Goal: Task Accomplishment & Management: Use online tool/utility

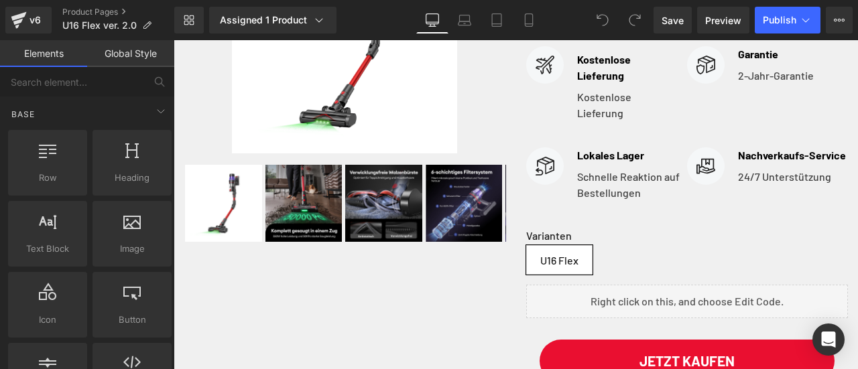
scroll to position [402, 0]
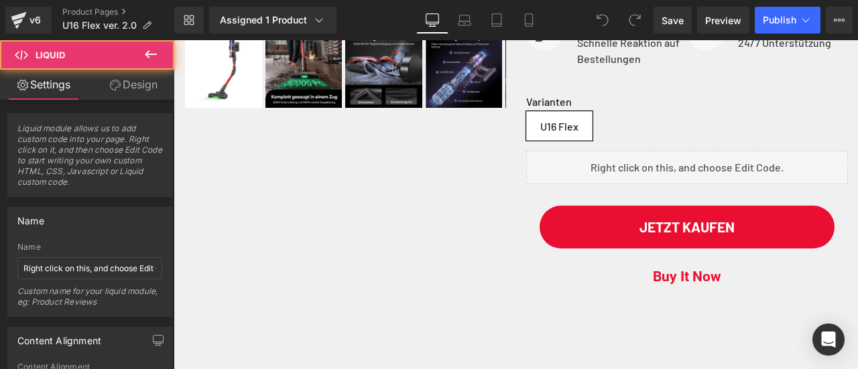
click at [722, 184] on div "Liquid" at bounding box center [687, 168] width 322 height 34
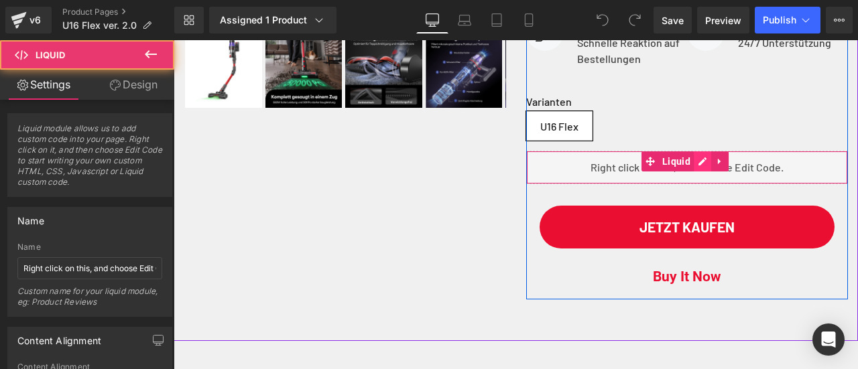
click at [699, 184] on div "Liquid" at bounding box center [687, 168] width 322 height 34
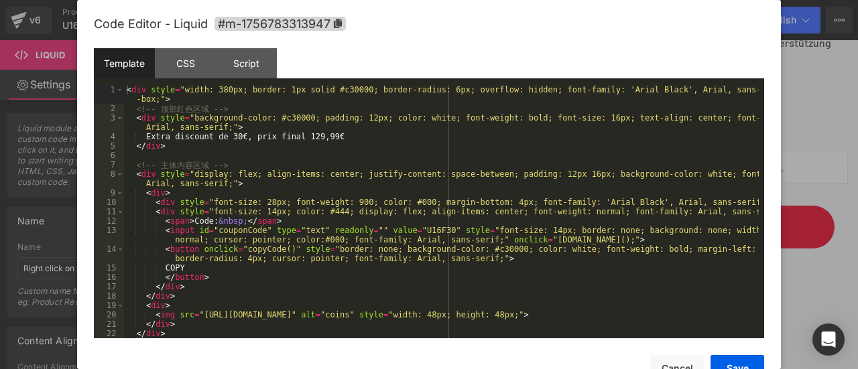
click at [421, 215] on div "< div style = "width: 380px; border: 1px solid #c30000; border-radius: 6px; ove…" at bounding box center [441, 225] width 635 height 281
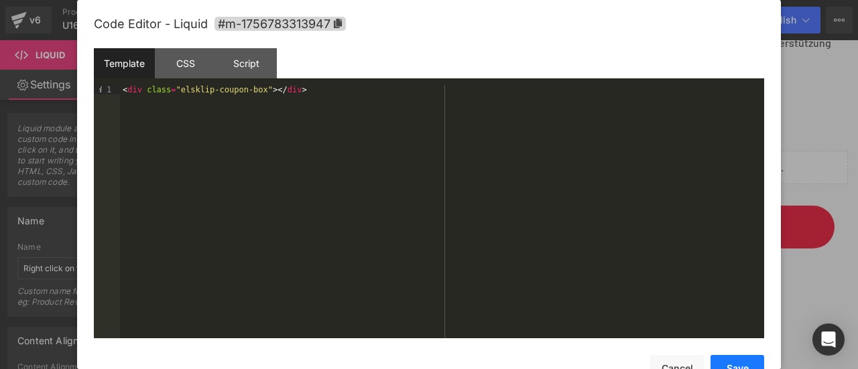
click at [750, 364] on button "Save" at bounding box center [737, 368] width 54 height 27
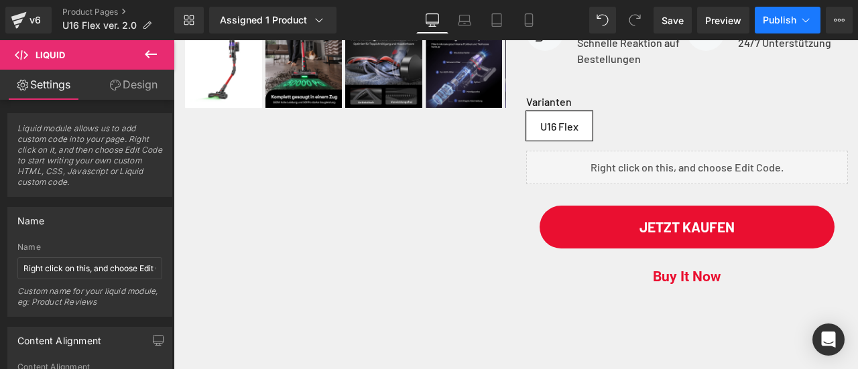
click at [785, 28] on button "Publish" at bounding box center [788, 20] width 66 height 27
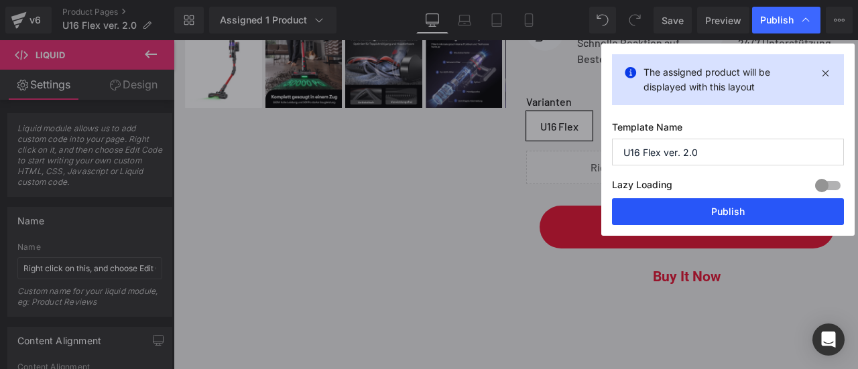
click at [734, 208] on button "Publish" at bounding box center [728, 211] width 232 height 27
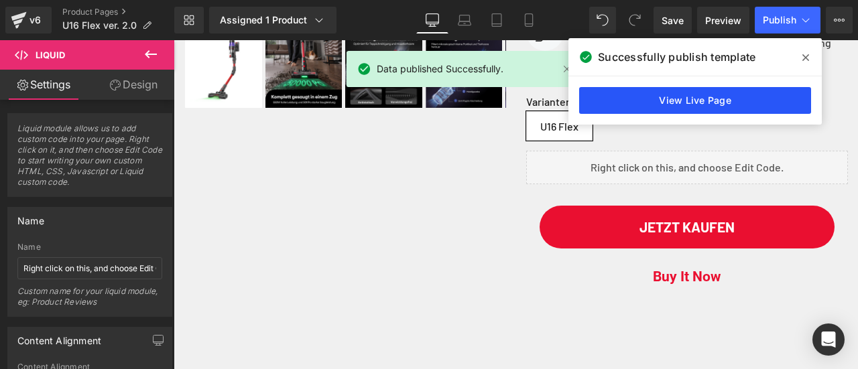
click at [679, 99] on link "View Live Page" at bounding box center [695, 100] width 232 height 27
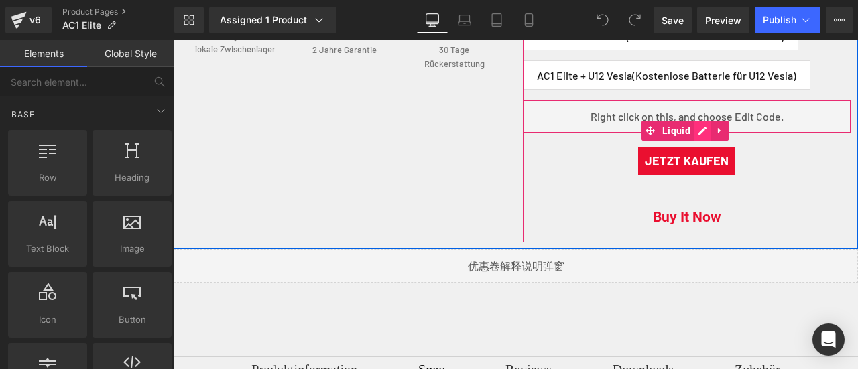
scroll to position [670, 0]
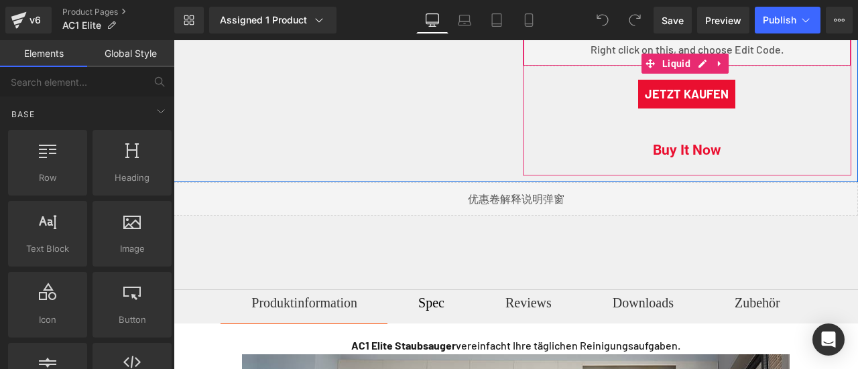
click at [694, 66] on div "Liquid" at bounding box center [687, 50] width 329 height 34
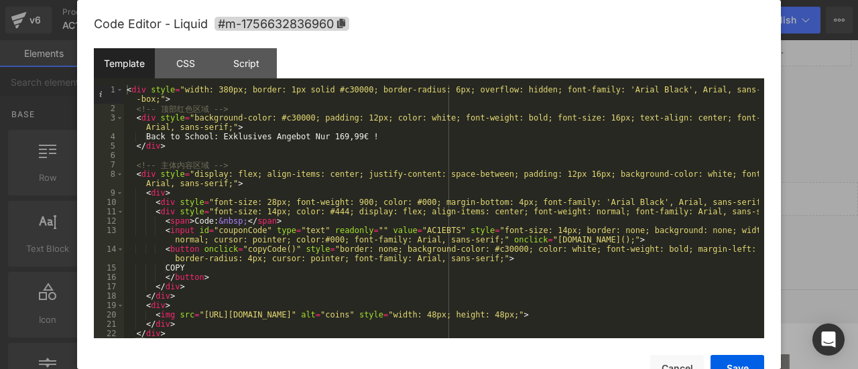
click at [397, 233] on div "< div style = "width: 380px; border: 1px solid #c30000; border-radius: 6px; ove…" at bounding box center [441, 225] width 635 height 281
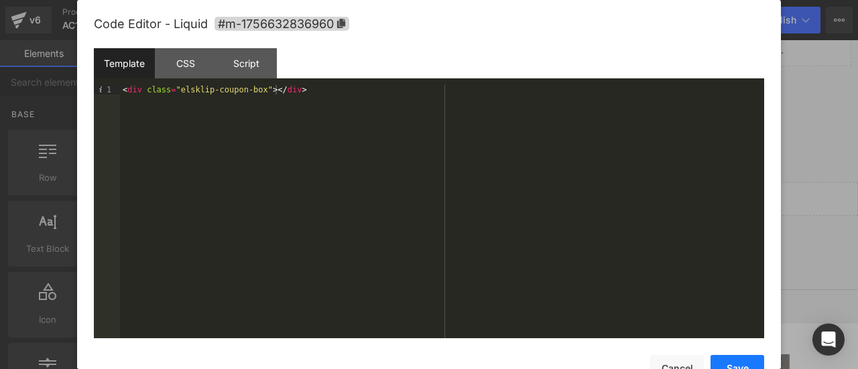
click at [732, 360] on button "Save" at bounding box center [737, 368] width 54 height 27
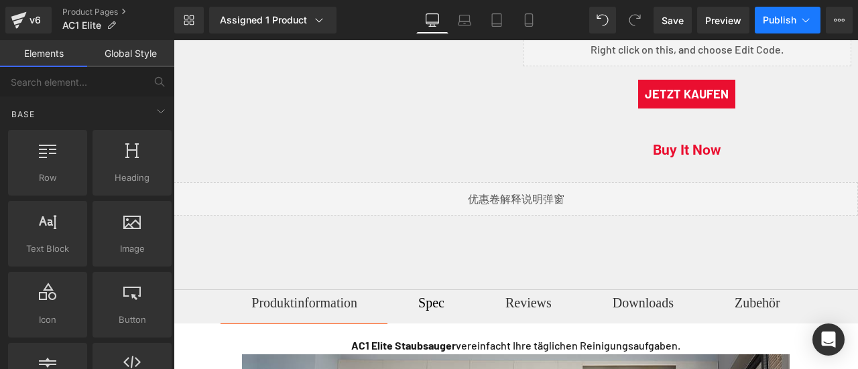
click at [777, 17] on span "Publish" at bounding box center [780, 20] width 34 height 11
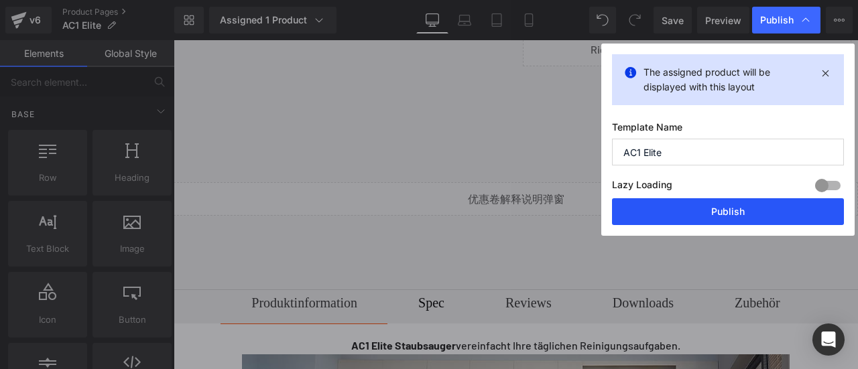
click at [719, 204] on button "Publish" at bounding box center [728, 211] width 232 height 27
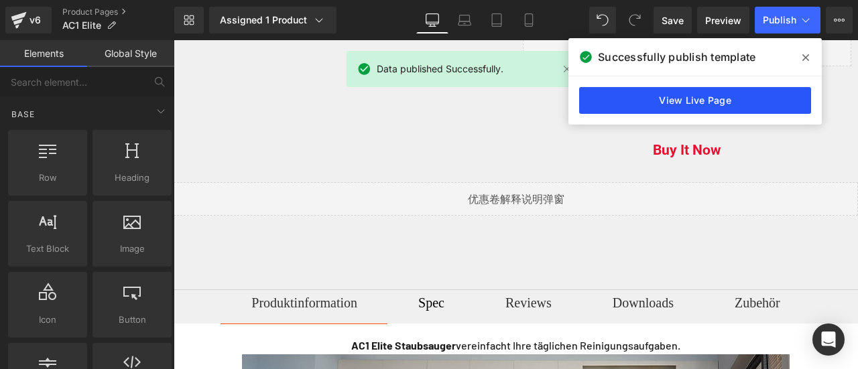
click at [648, 105] on link "View Live Page" at bounding box center [695, 100] width 232 height 27
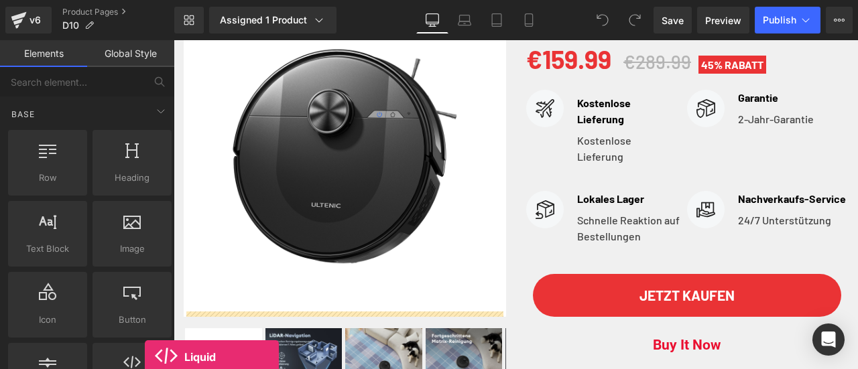
scroll to position [281, 0]
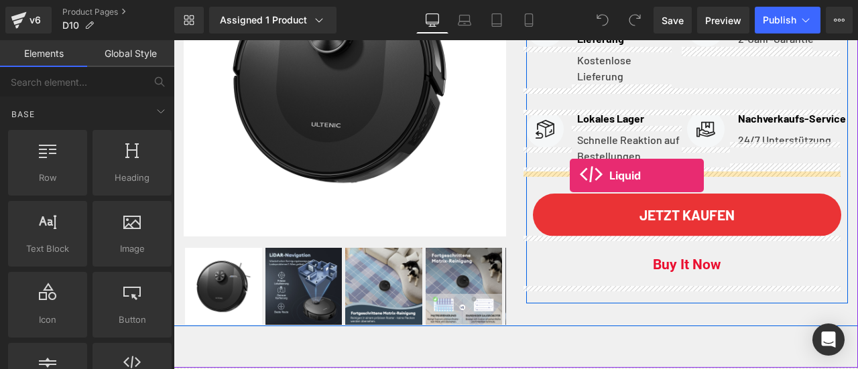
drag, startPoint x: 309, startPoint y: 400, endPoint x: 570, endPoint y: 176, distance: 344.0
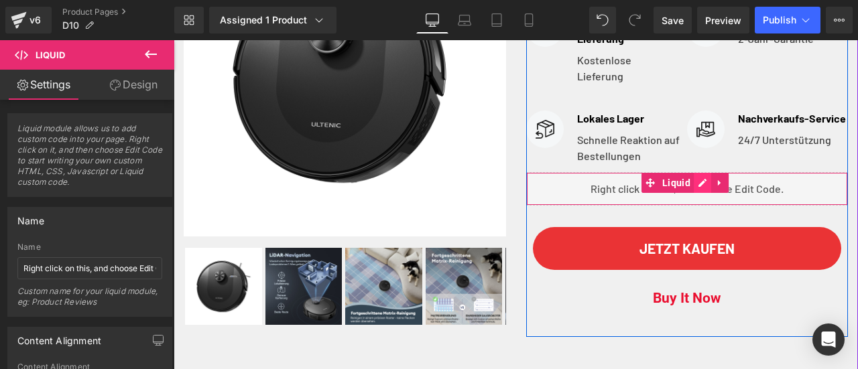
click at [693, 180] on div "Liquid" at bounding box center [687, 189] width 322 height 34
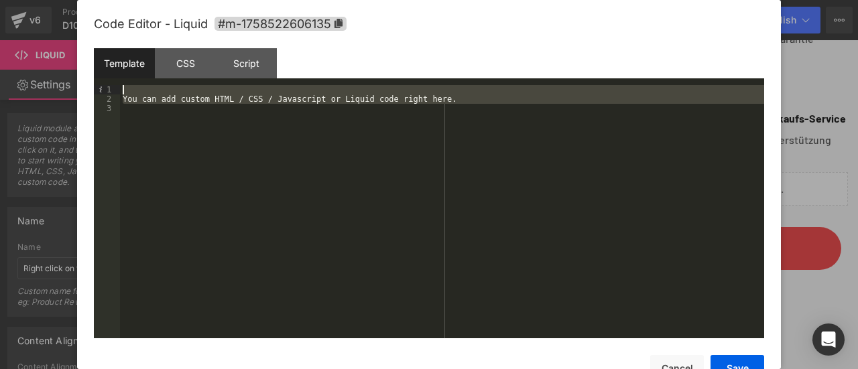
drag, startPoint x: 309, startPoint y: 145, endPoint x: 54, endPoint y: 72, distance: 264.7
click at [55, 73] on body "Liquid You are previewing how the will restyle your page. You can not edit Elem…" at bounding box center [429, 184] width 858 height 369
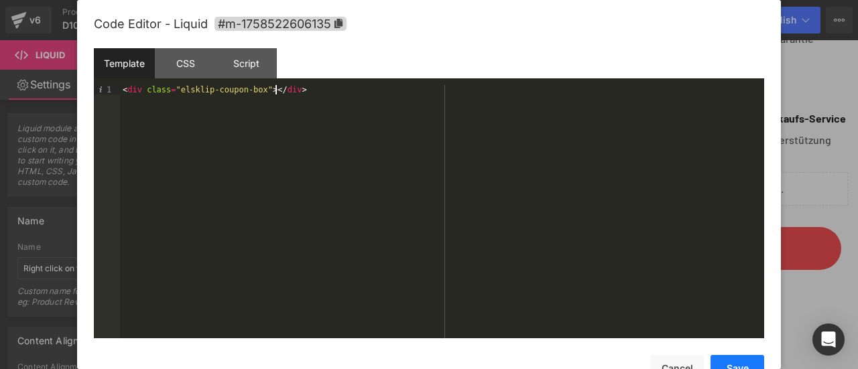
click at [736, 360] on button "Save" at bounding box center [737, 368] width 54 height 27
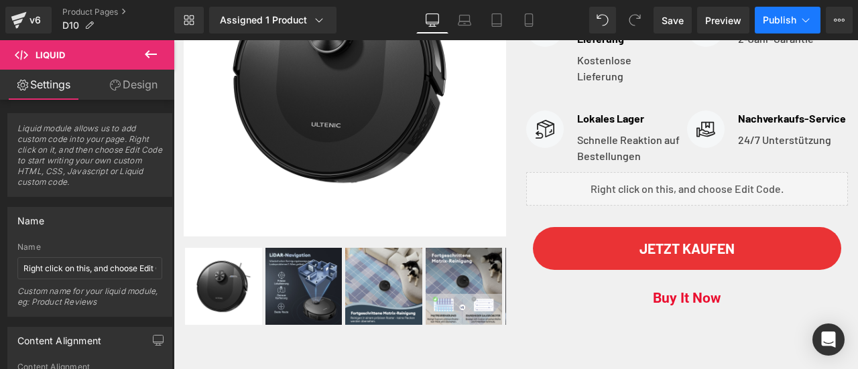
click at [777, 21] on span "Publish" at bounding box center [780, 20] width 34 height 11
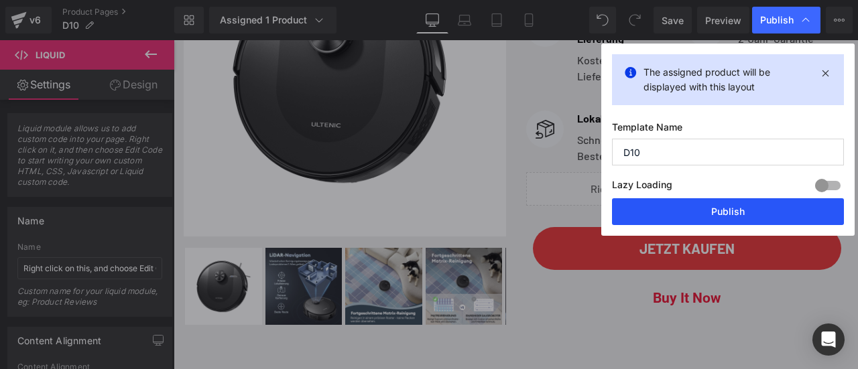
click at [720, 212] on button "Publish" at bounding box center [728, 211] width 232 height 27
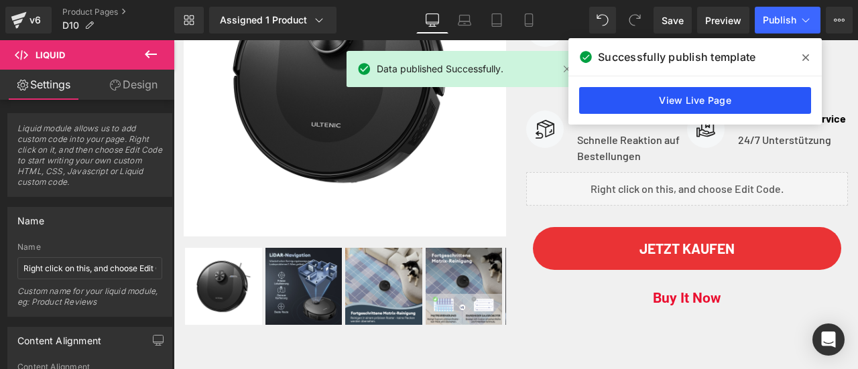
click at [647, 111] on link "View Live Page" at bounding box center [695, 100] width 232 height 27
